Goal: Task Accomplishment & Management: Use online tool/utility

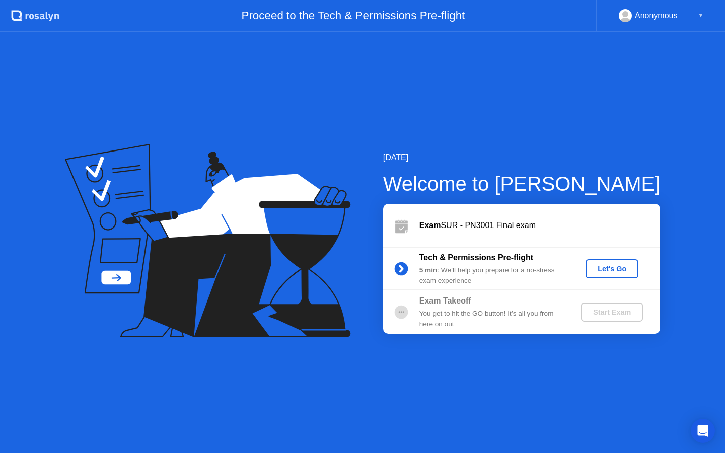
click at [606, 267] on div "Let's Go" at bounding box center [612, 269] width 45 height 8
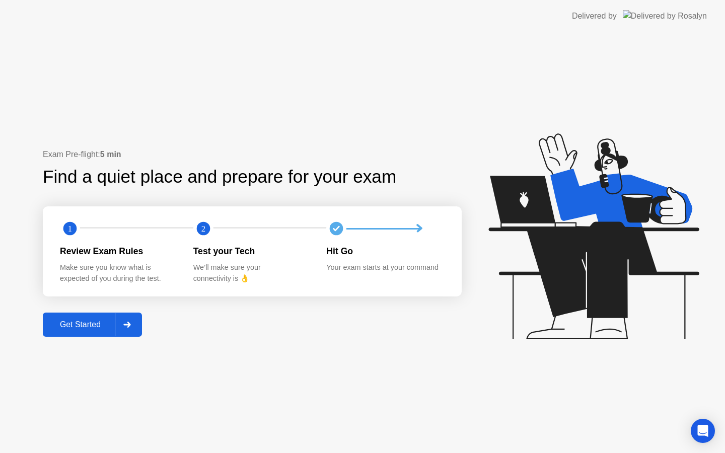
click at [68, 326] on div "Get Started" at bounding box center [80, 324] width 69 height 9
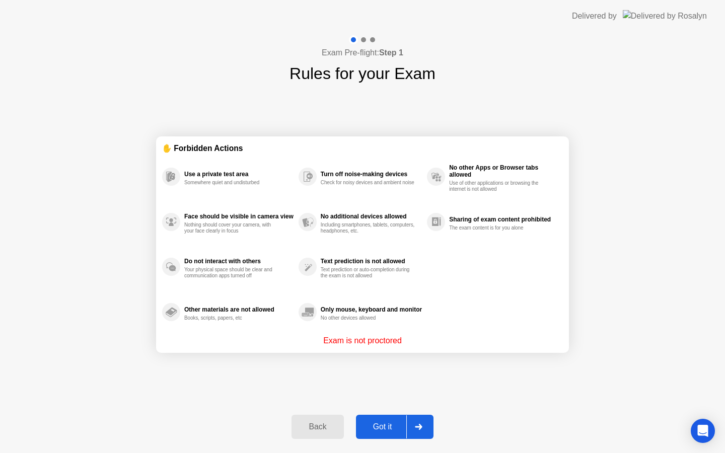
click at [374, 419] on button "Got it" at bounding box center [395, 427] width 78 height 24
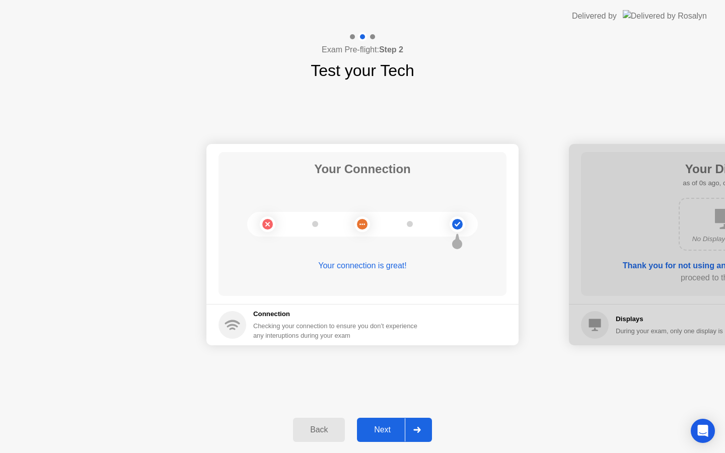
click at [374, 426] on div "Next" at bounding box center [382, 430] width 45 height 9
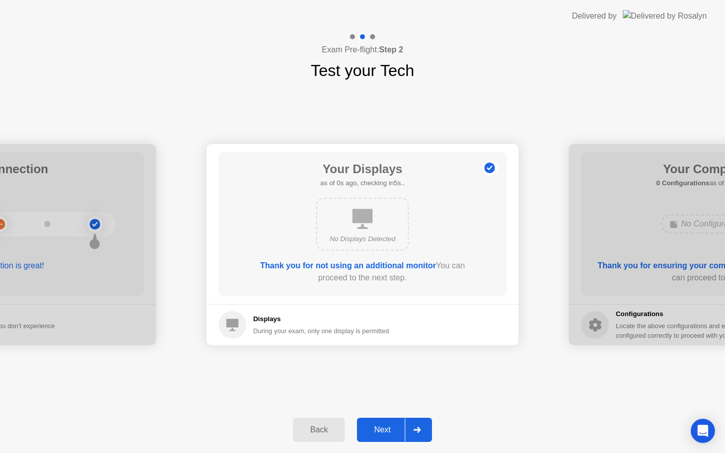
click at [374, 426] on div "Next" at bounding box center [382, 430] width 45 height 9
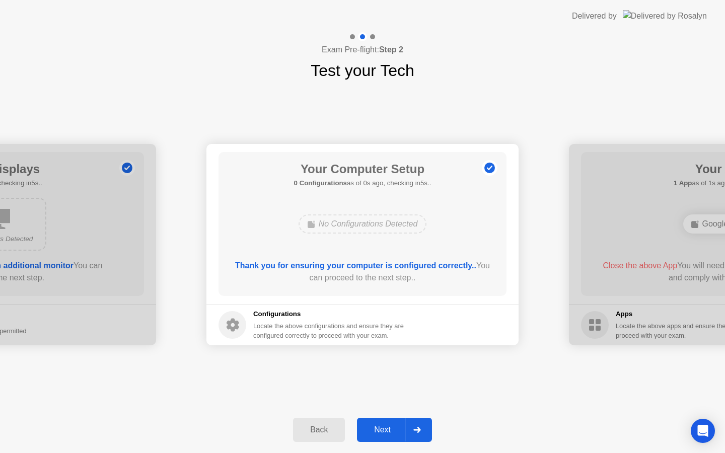
click at [374, 426] on div "Next" at bounding box center [382, 430] width 45 height 9
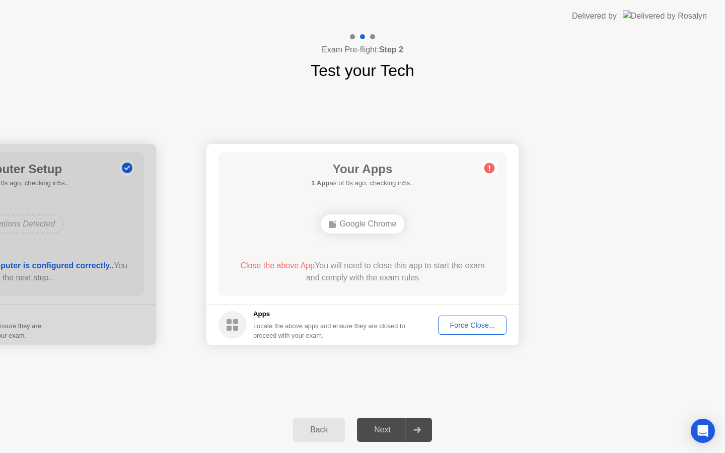
click at [374, 426] on div "Next" at bounding box center [382, 430] width 45 height 9
click at [470, 322] on div "Force Close..." at bounding box center [472, 325] width 61 height 8
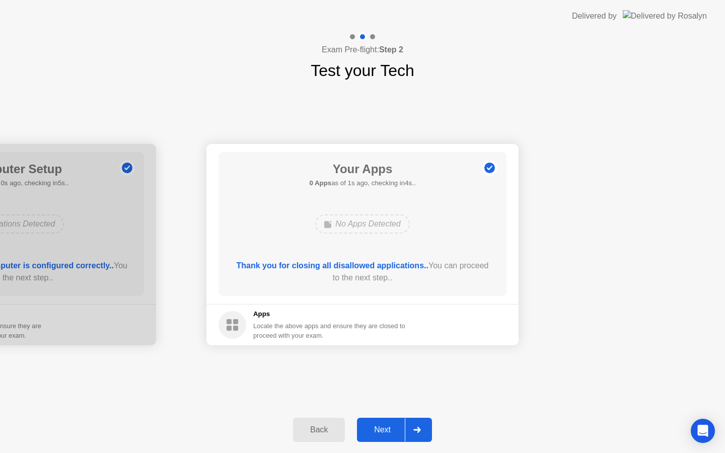
click at [392, 423] on button "Next" at bounding box center [394, 430] width 75 height 24
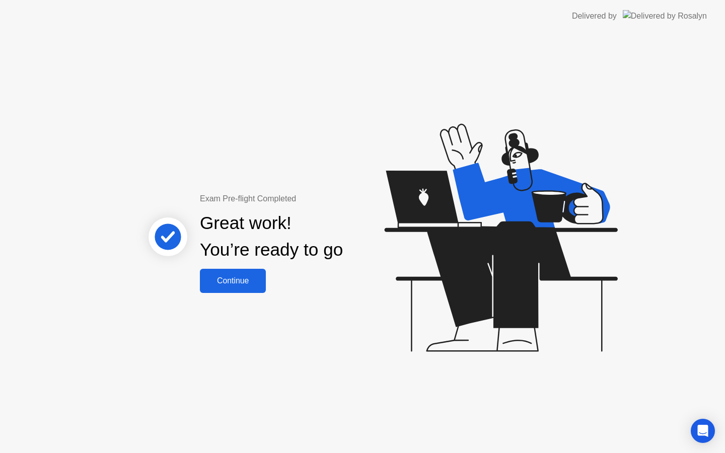
click at [223, 272] on button "Continue" at bounding box center [233, 281] width 66 height 24
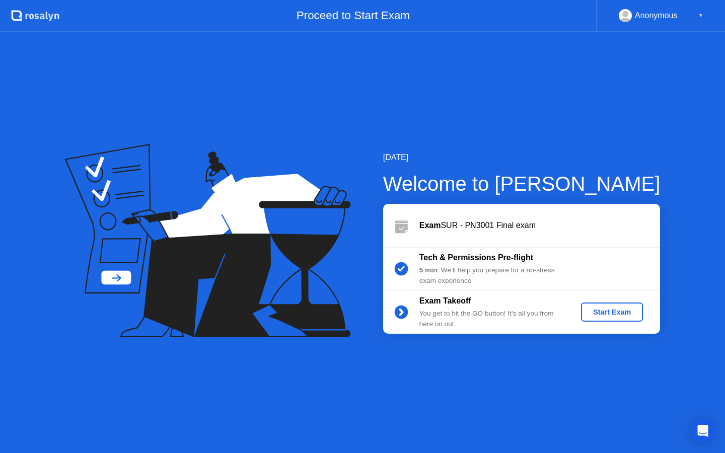
click at [607, 315] on div "Start Exam" at bounding box center [612, 312] width 54 height 8
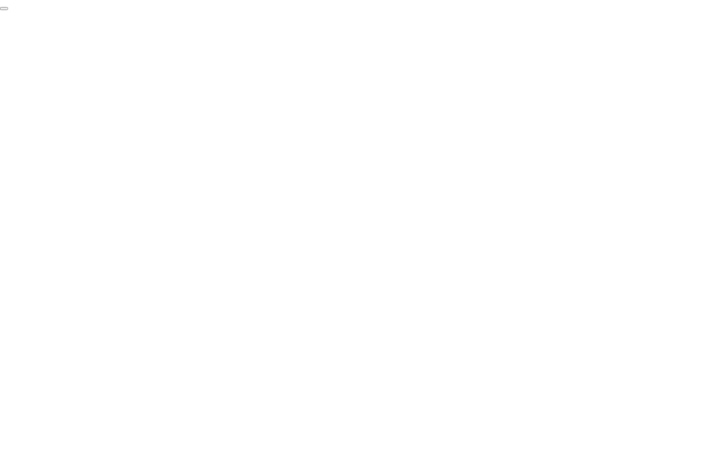
click at [8, 10] on button "End Proctoring Session" at bounding box center [4, 8] width 8 height 3
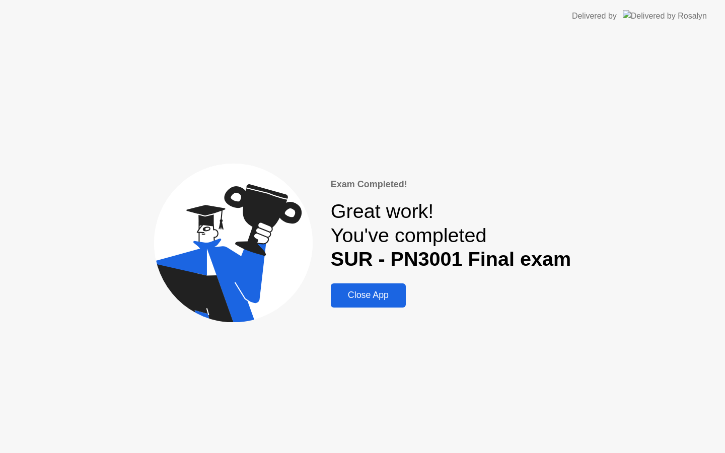
click at [394, 292] on div "Close App" at bounding box center [368, 295] width 69 height 11
